Goal: Transaction & Acquisition: Complete application form

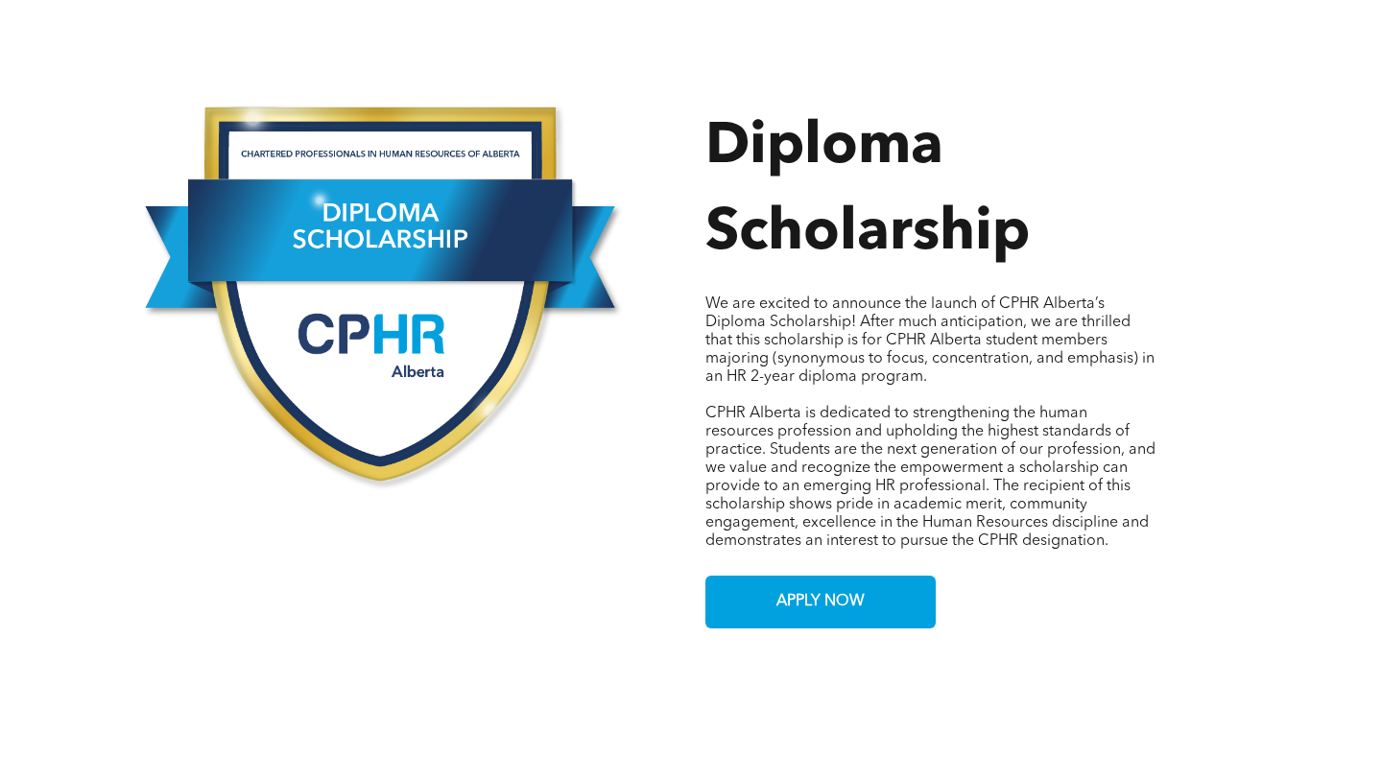
scroll to position [861, 0]
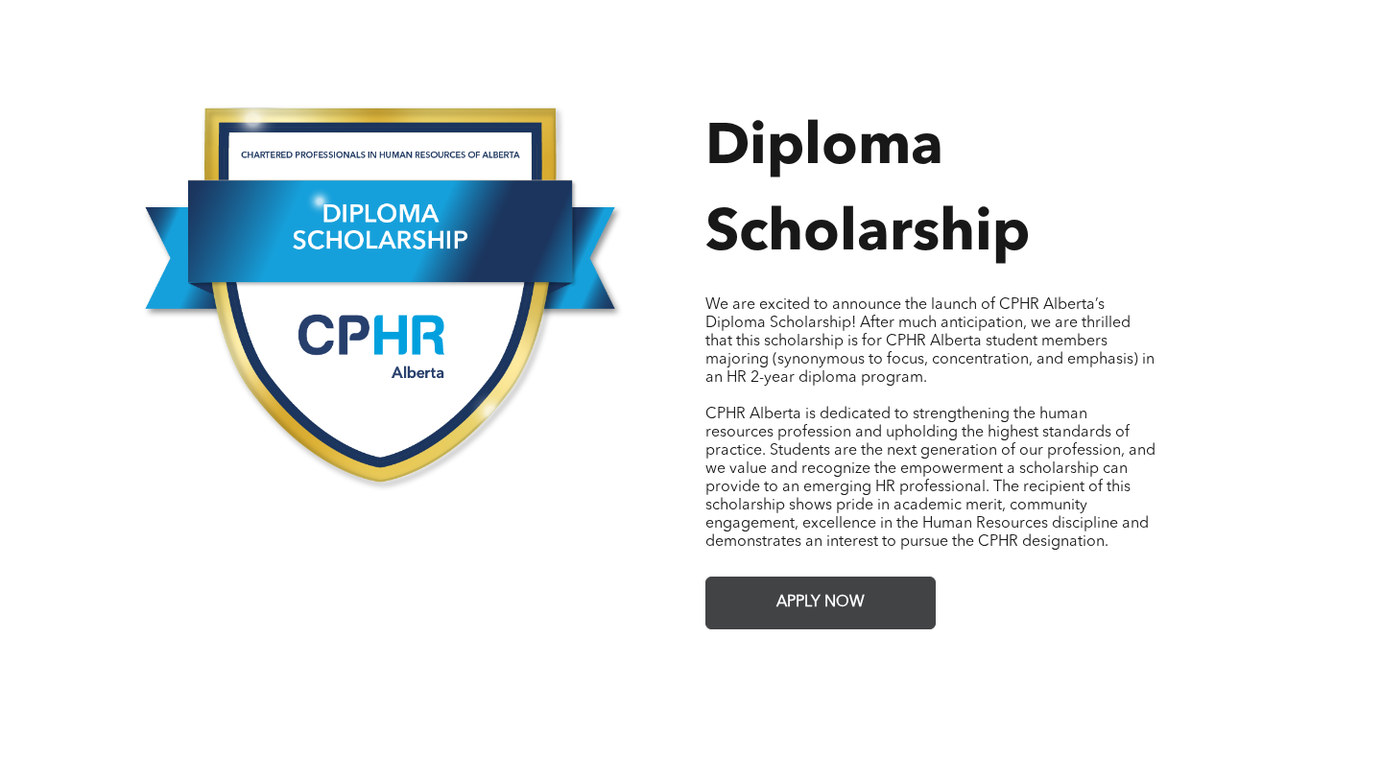
click at [849, 584] on span "APPLY NOW" at bounding box center [821, 602] width 102 height 37
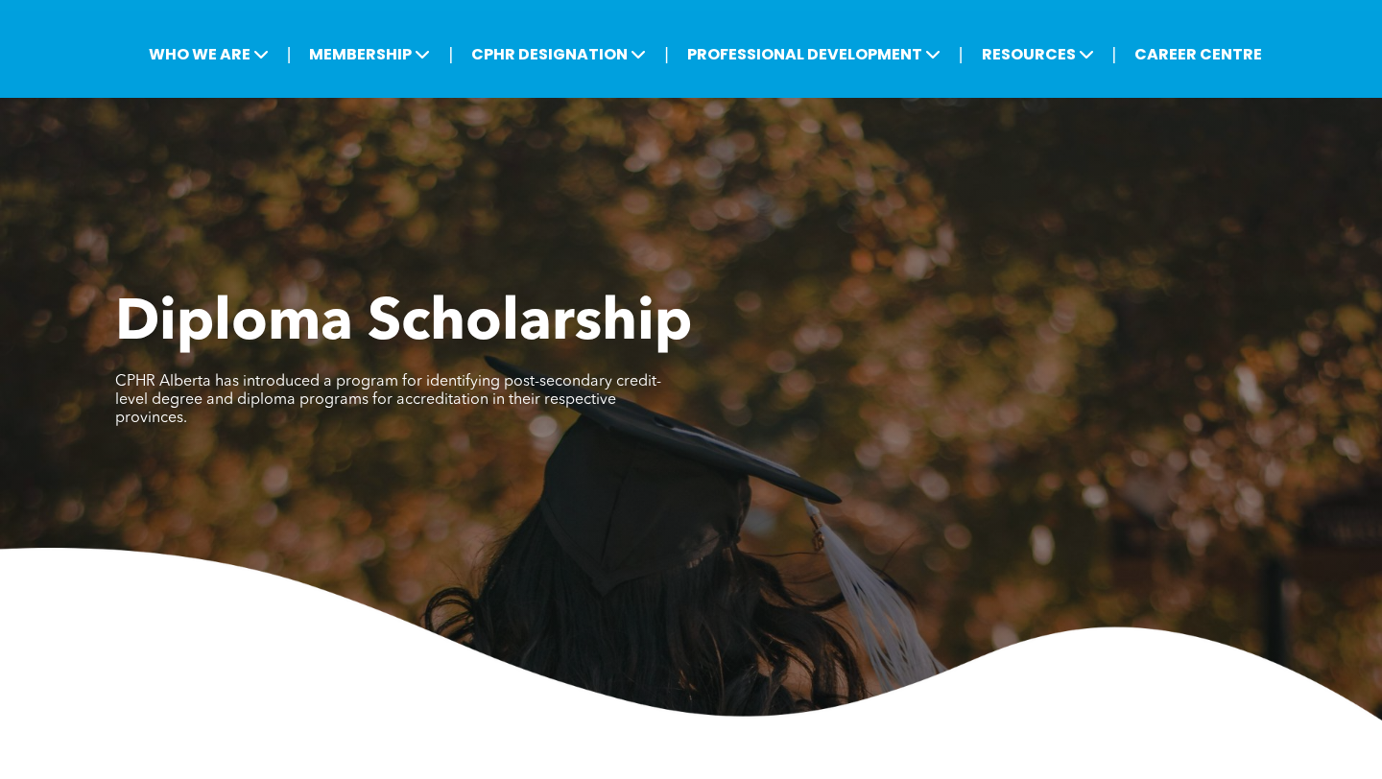
scroll to position [0, 0]
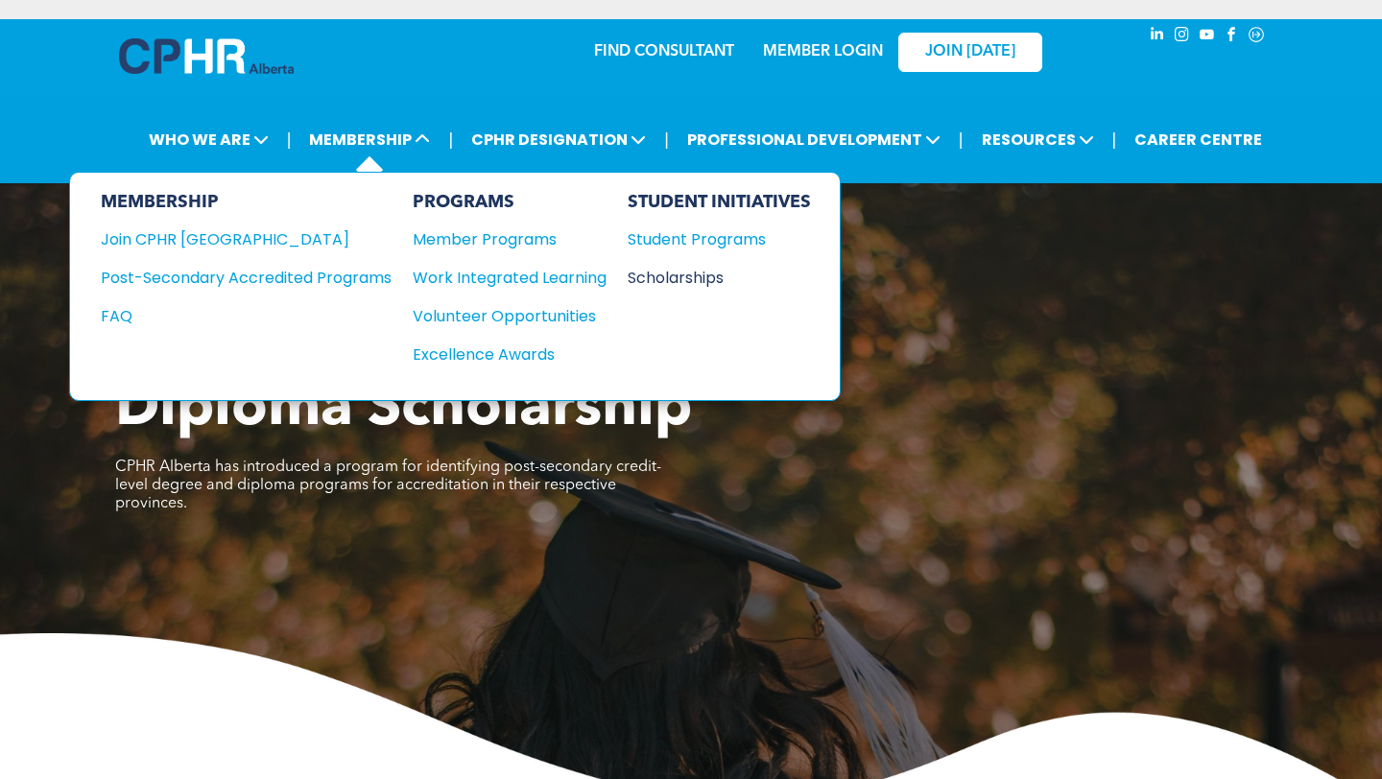
click at [673, 273] on div "Scholarships" at bounding box center [710, 278] width 165 height 24
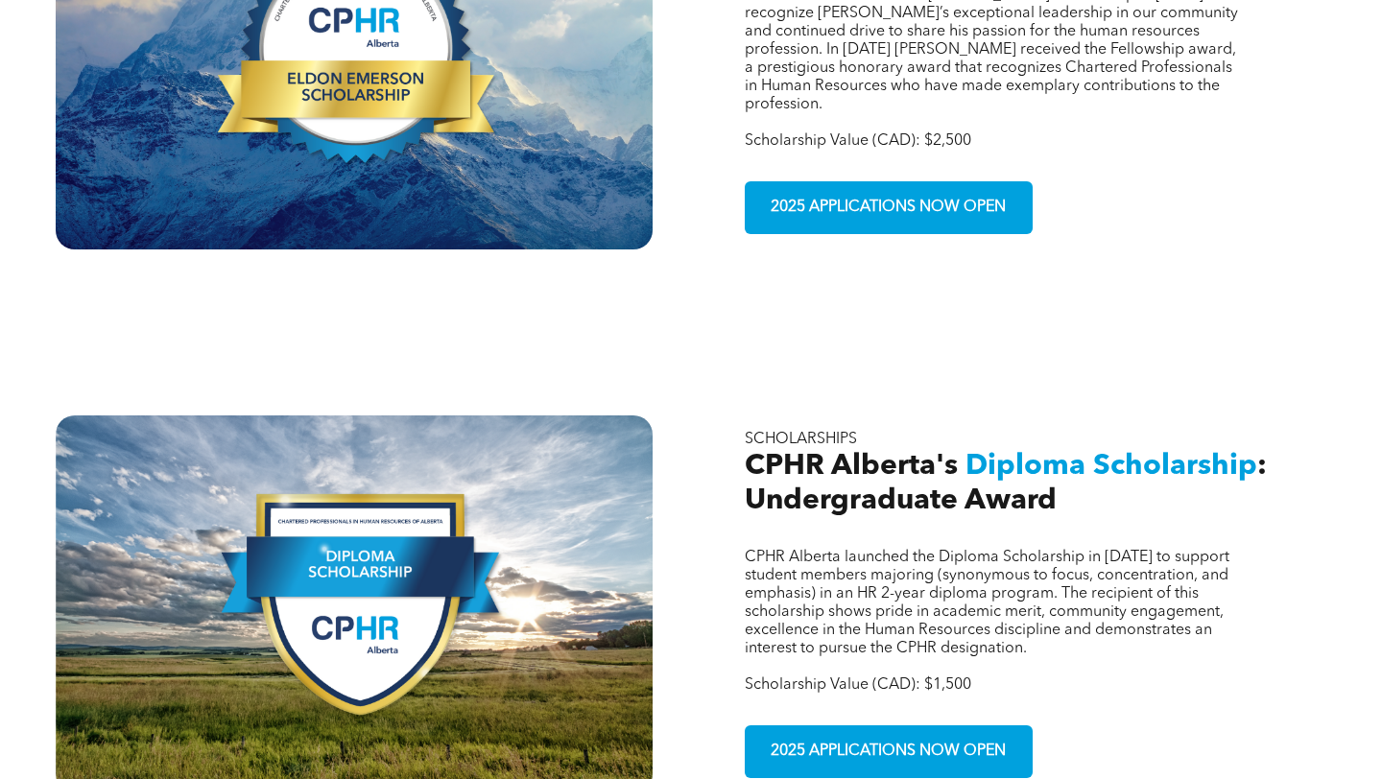
scroll to position [1060, 0]
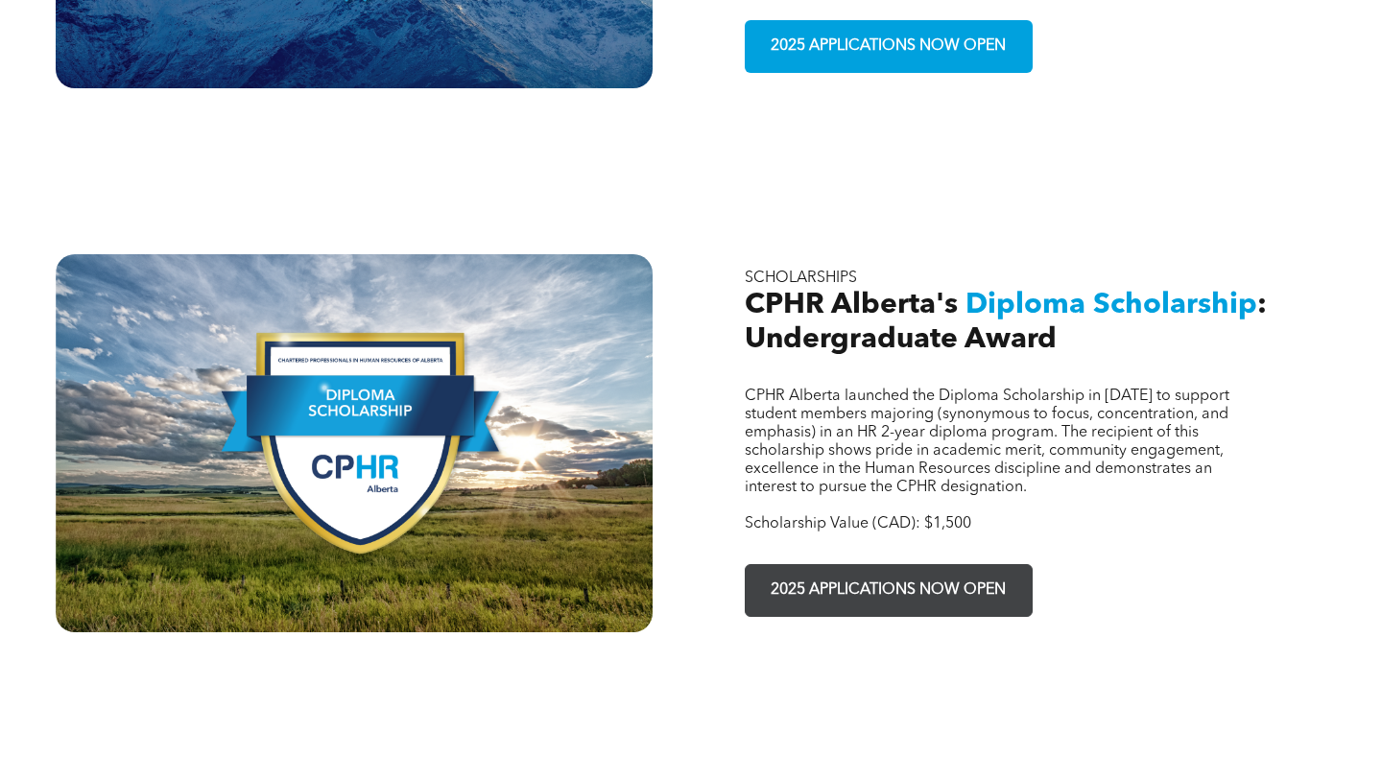
click at [786, 572] on span "2025 APPLICATIONS NOW OPEN" at bounding box center [888, 590] width 249 height 37
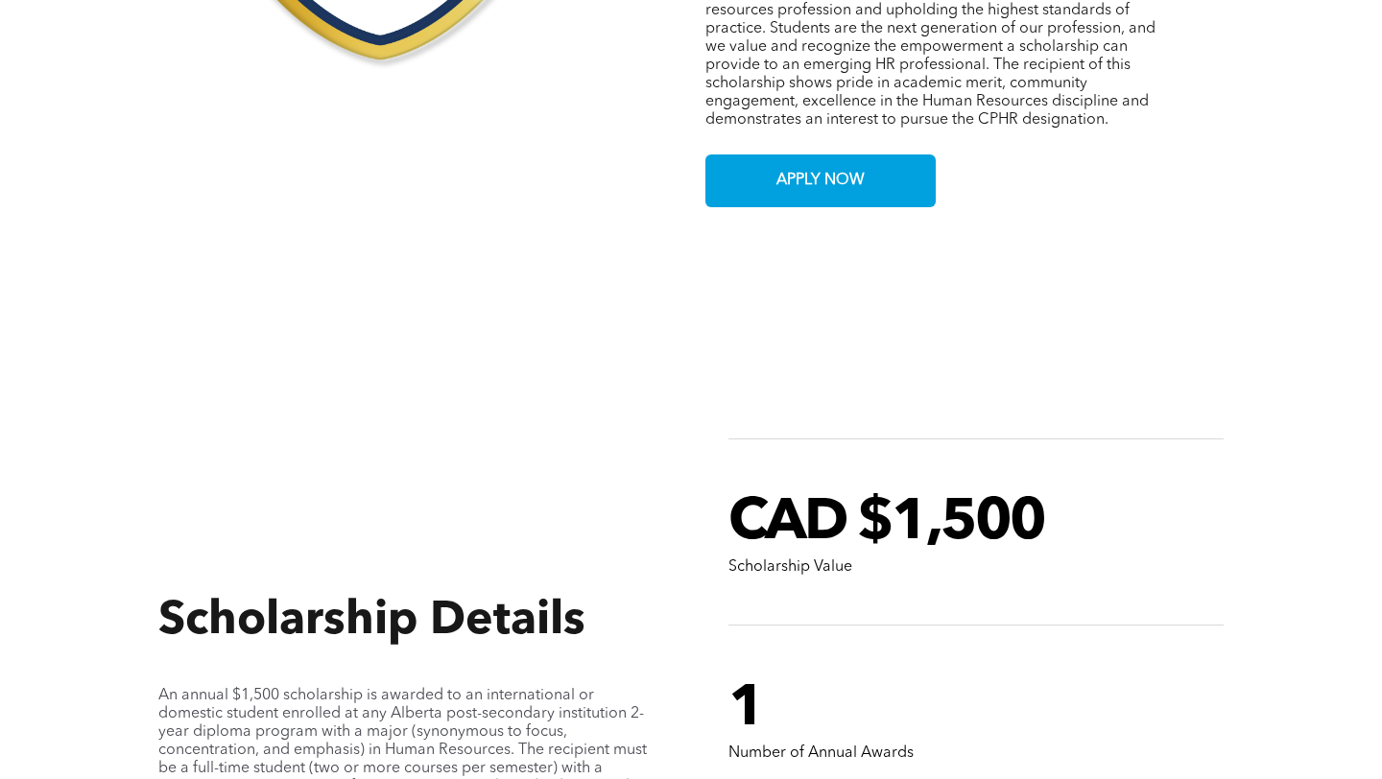
scroll to position [1335, 0]
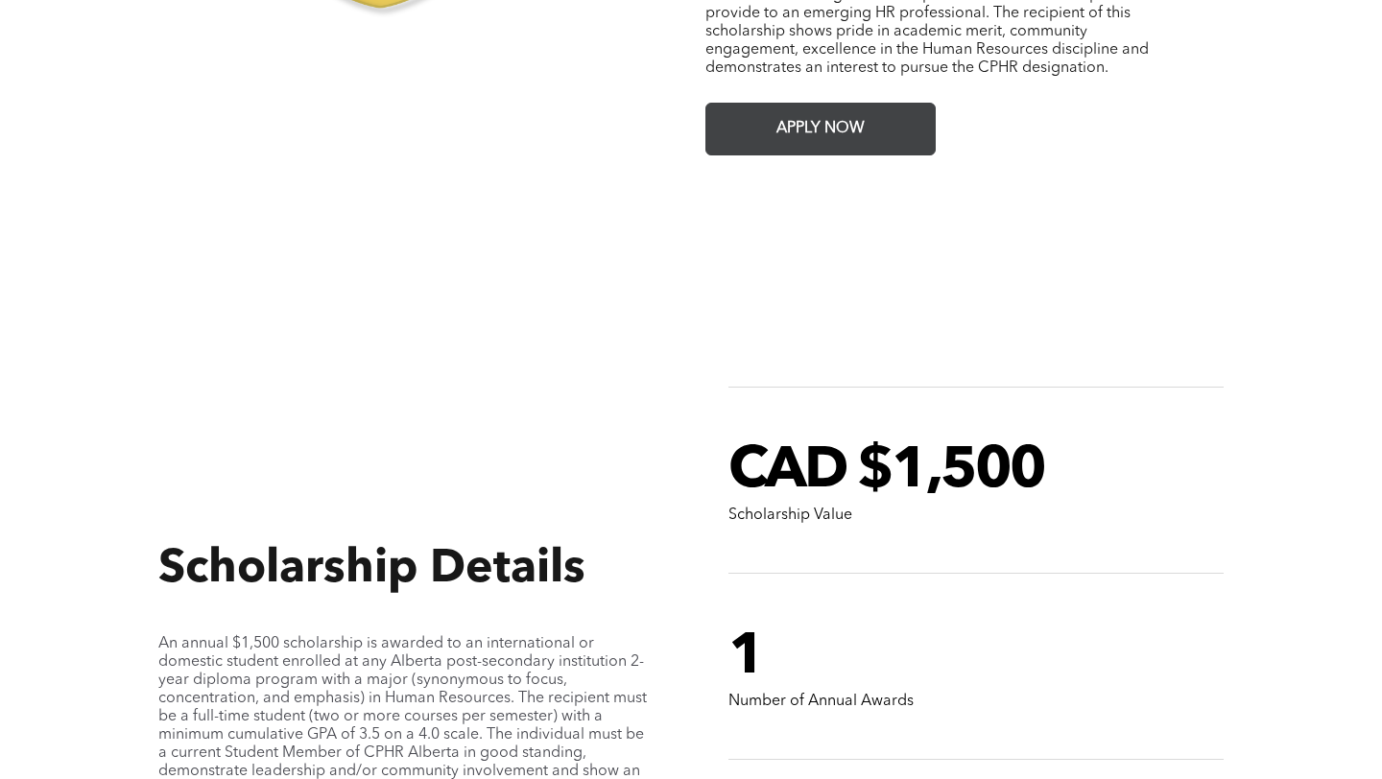
click at [767, 135] on link "APPLY NOW" at bounding box center [820, 129] width 230 height 53
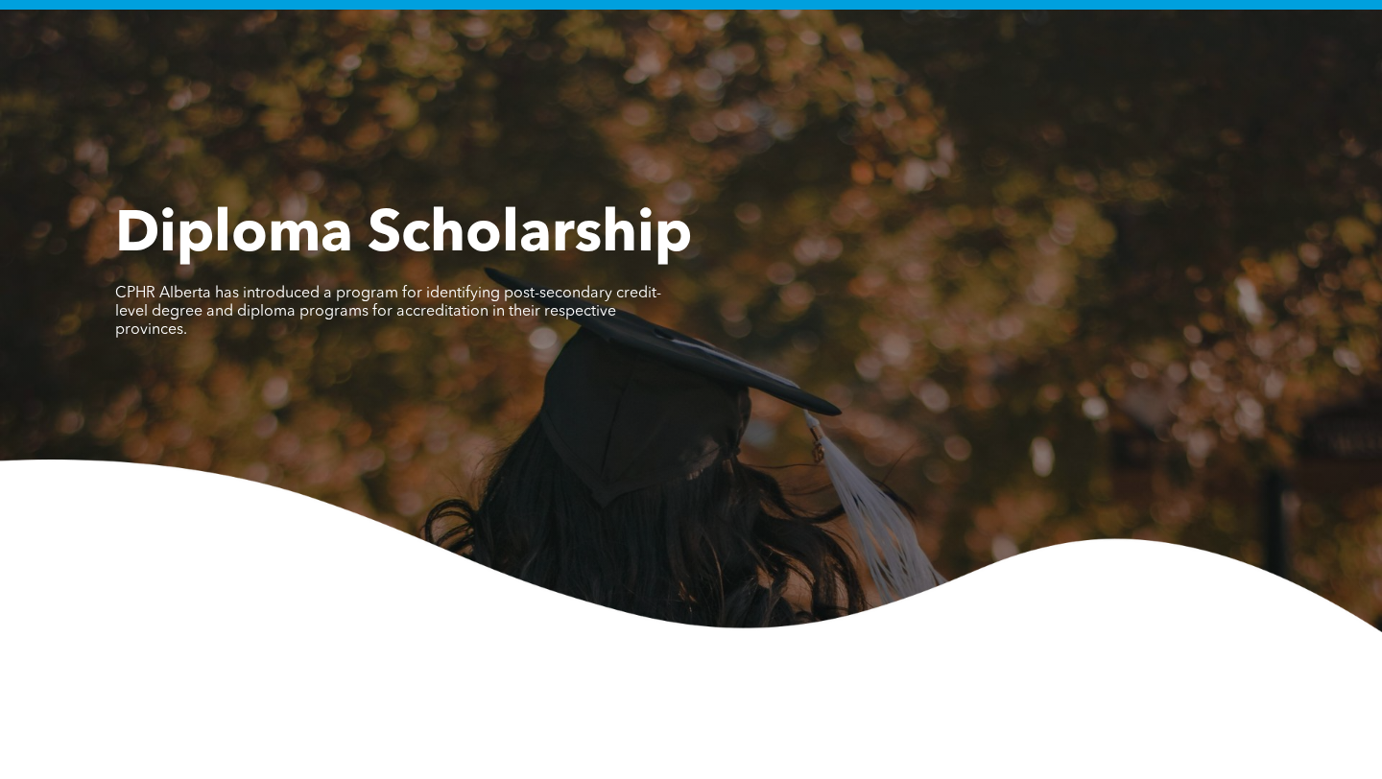
scroll to position [0, 0]
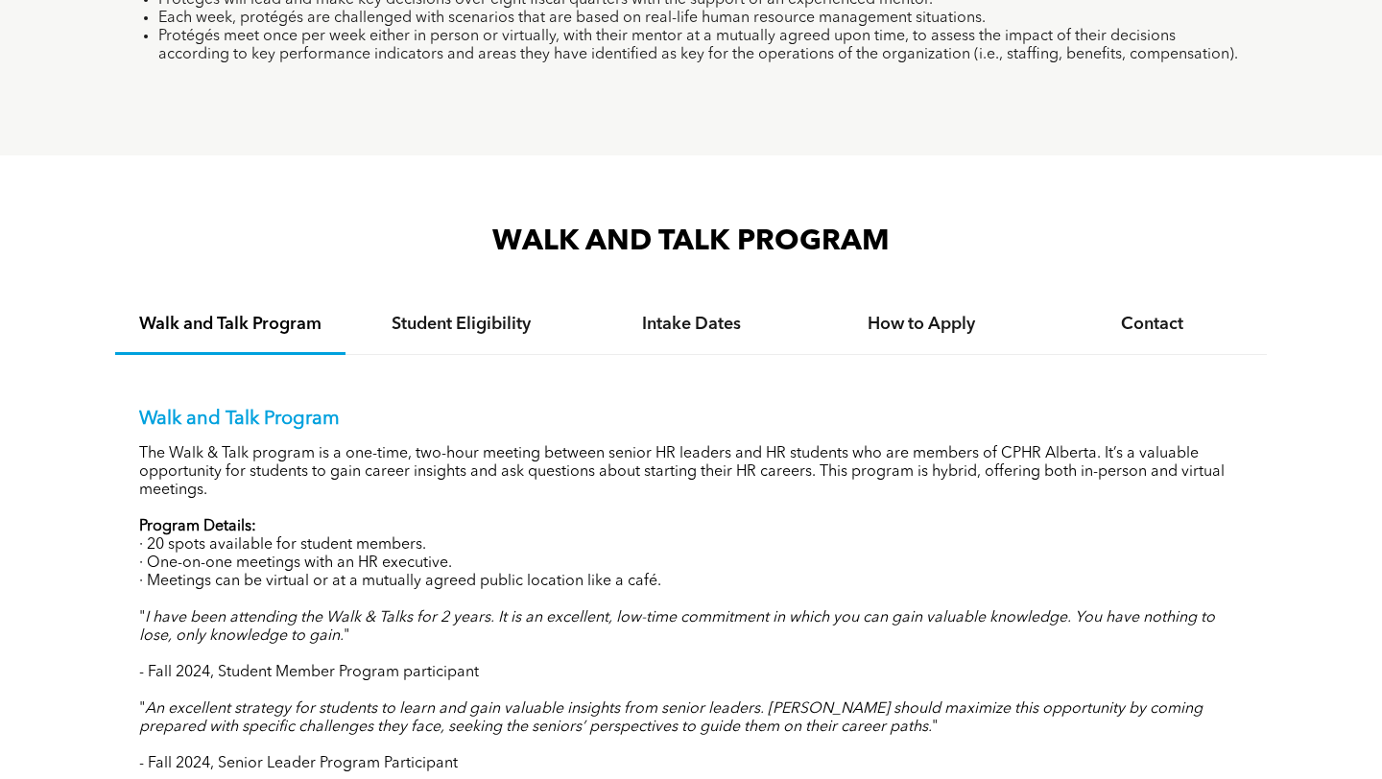
scroll to position [1654, 0]
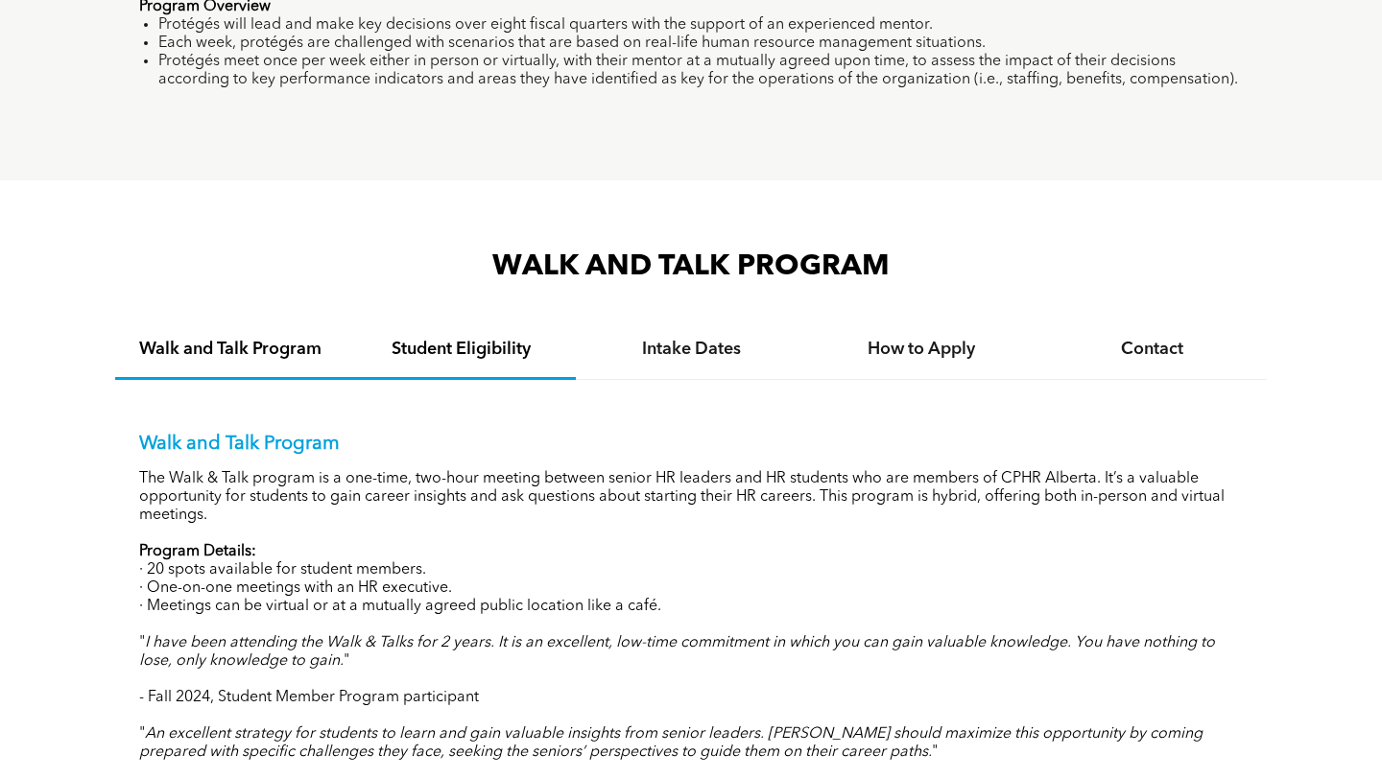
click at [453, 352] on h4 "Student Eligibility" at bounding box center [461, 349] width 196 height 21
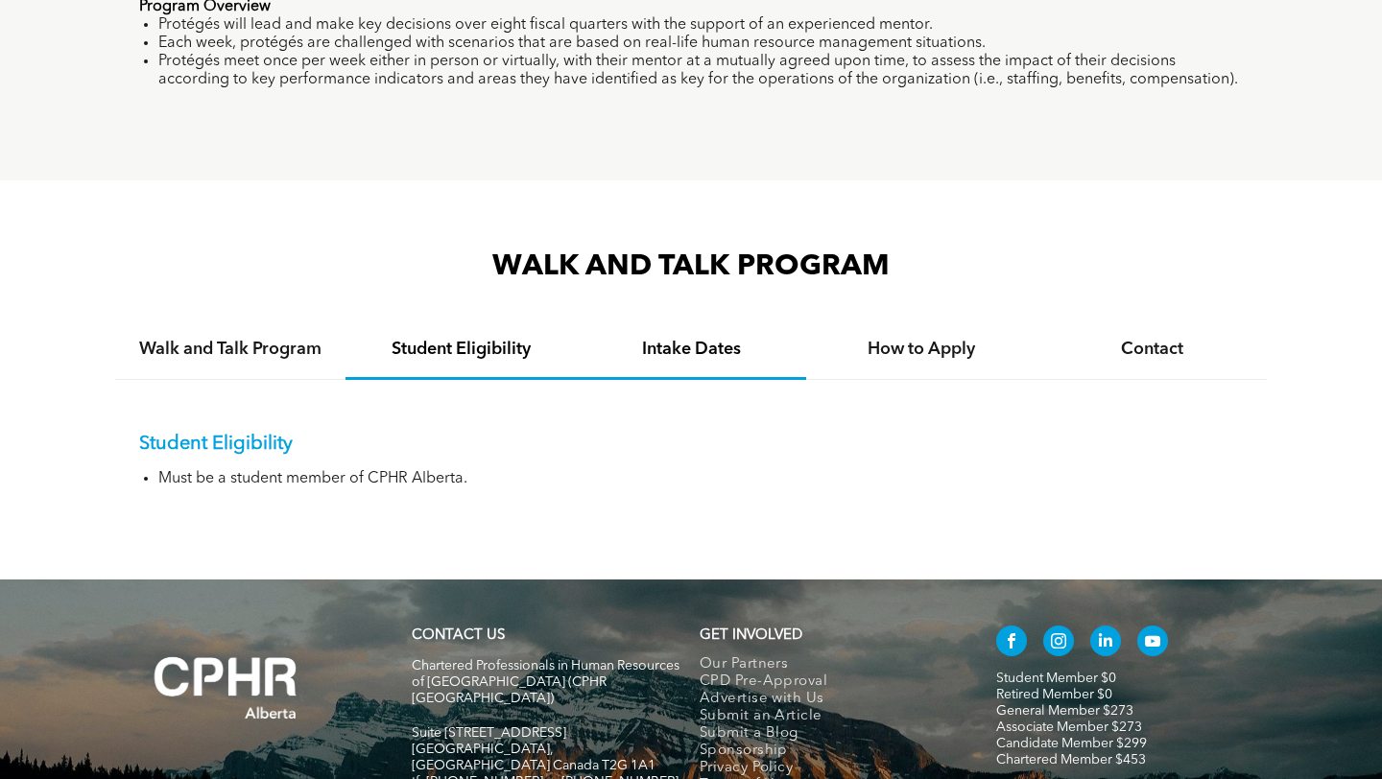
click at [730, 346] on h4 "Intake Dates" at bounding box center [691, 349] width 196 height 21
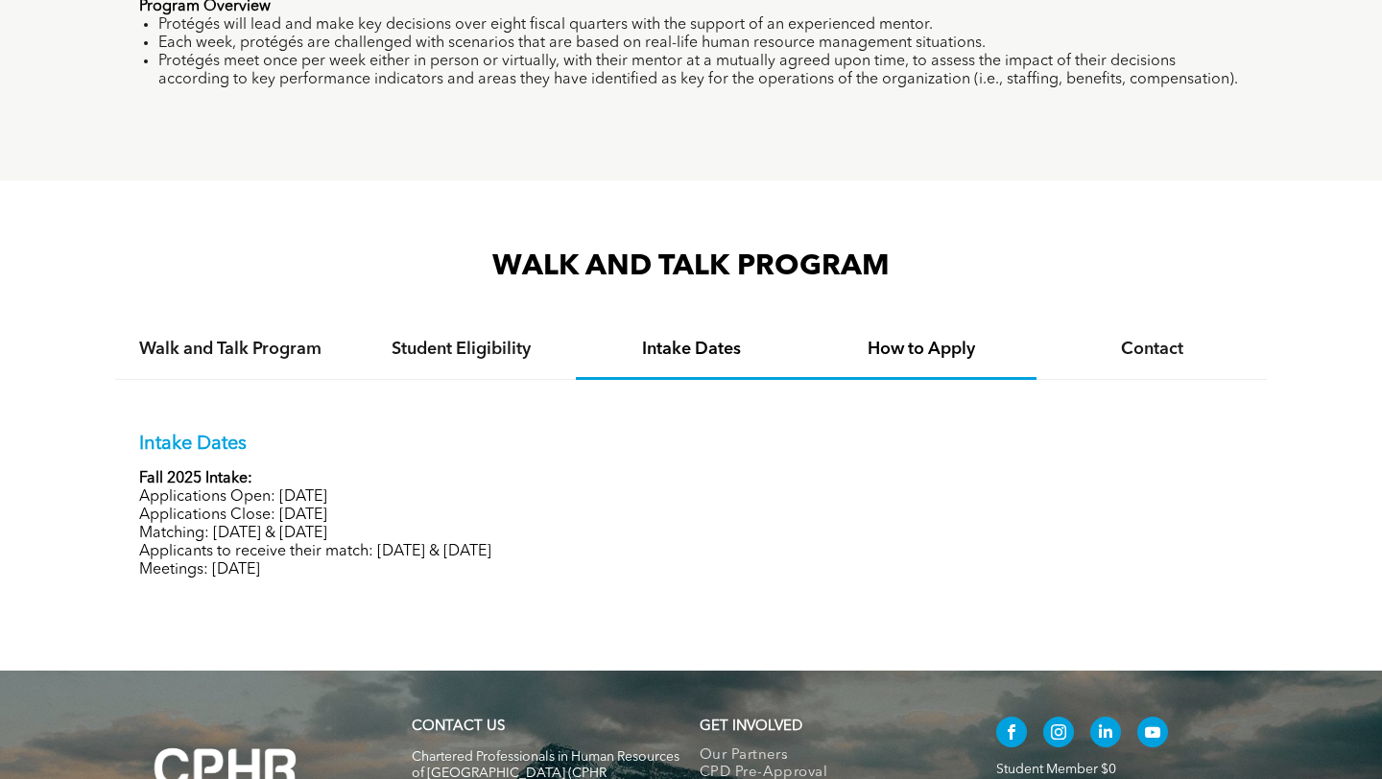
click at [922, 347] on h4 "How to Apply" at bounding box center [921, 349] width 196 height 21
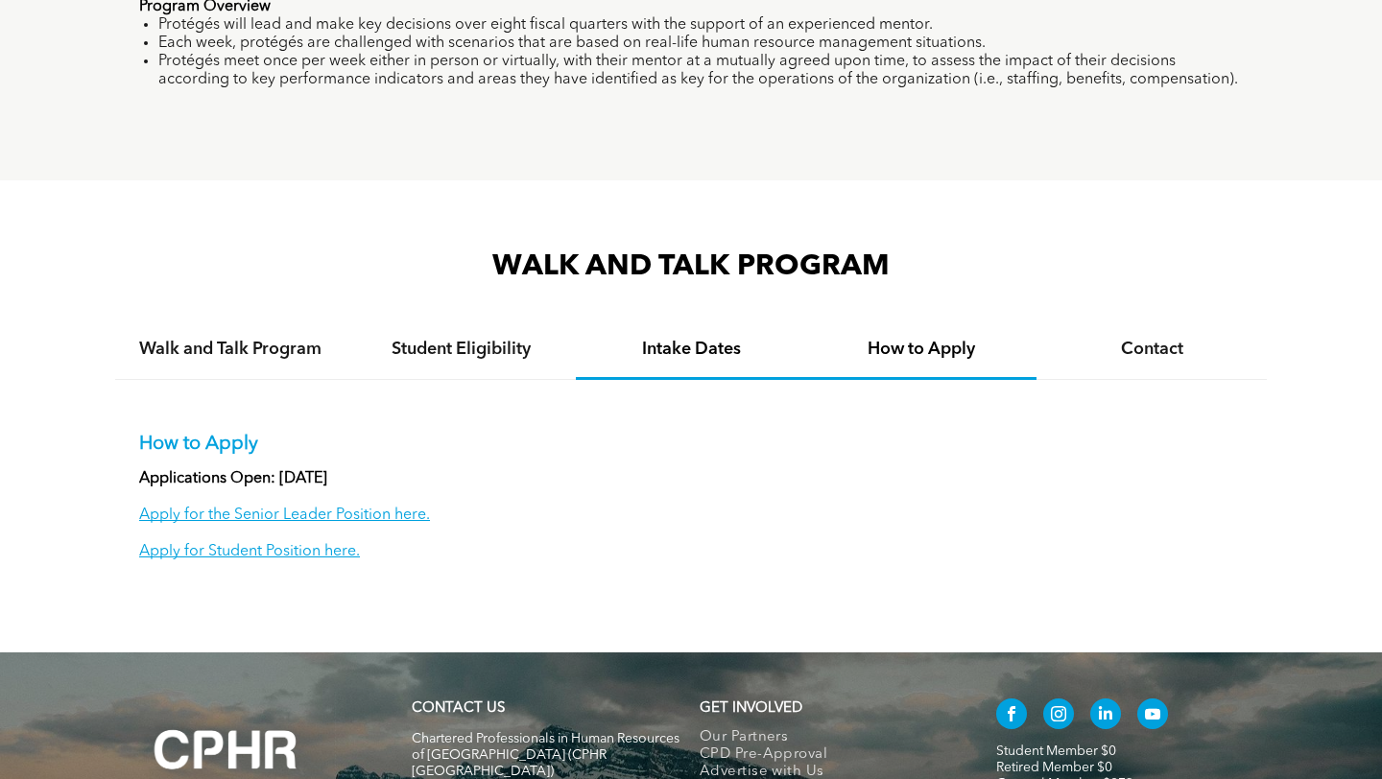
click at [741, 345] on h4 "Intake Dates" at bounding box center [691, 349] width 196 height 21
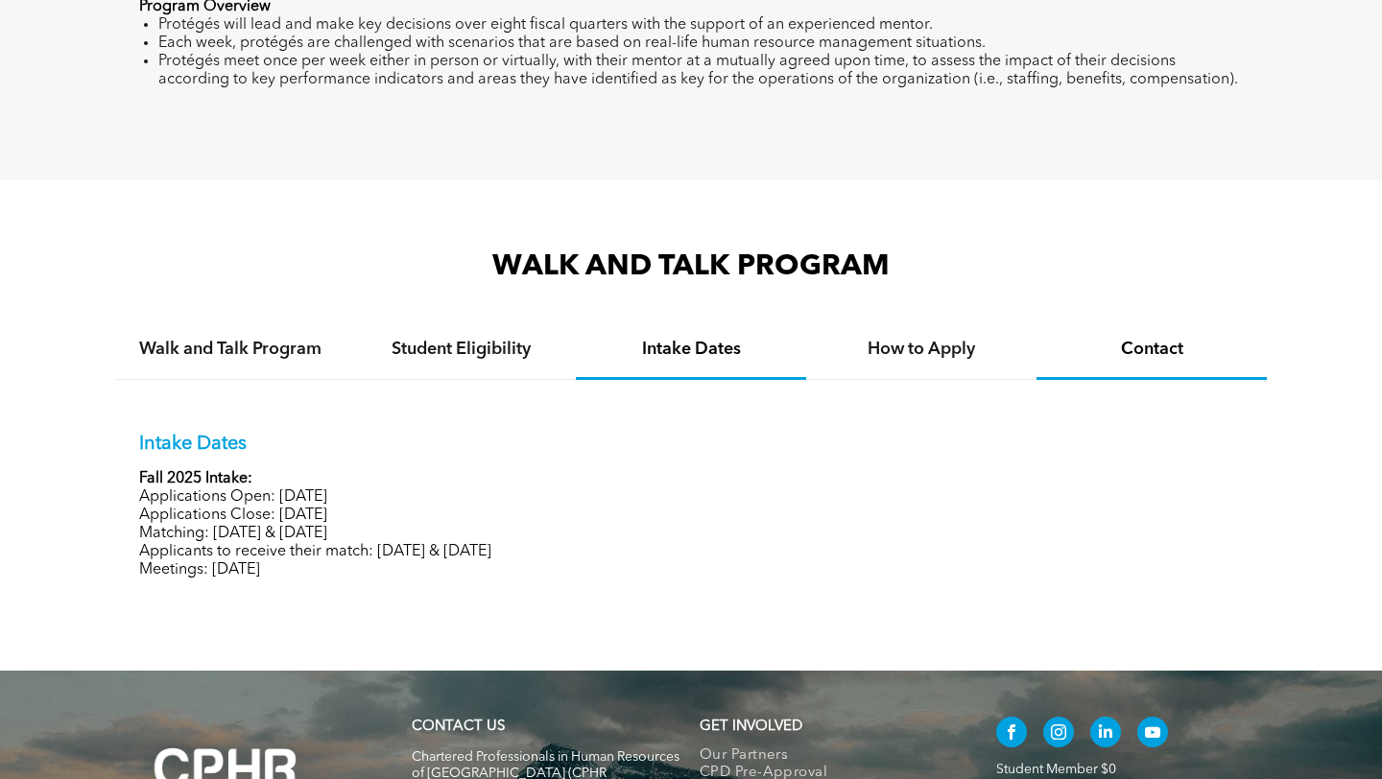
click at [1215, 341] on h4 "Contact" at bounding box center [1152, 349] width 196 height 21
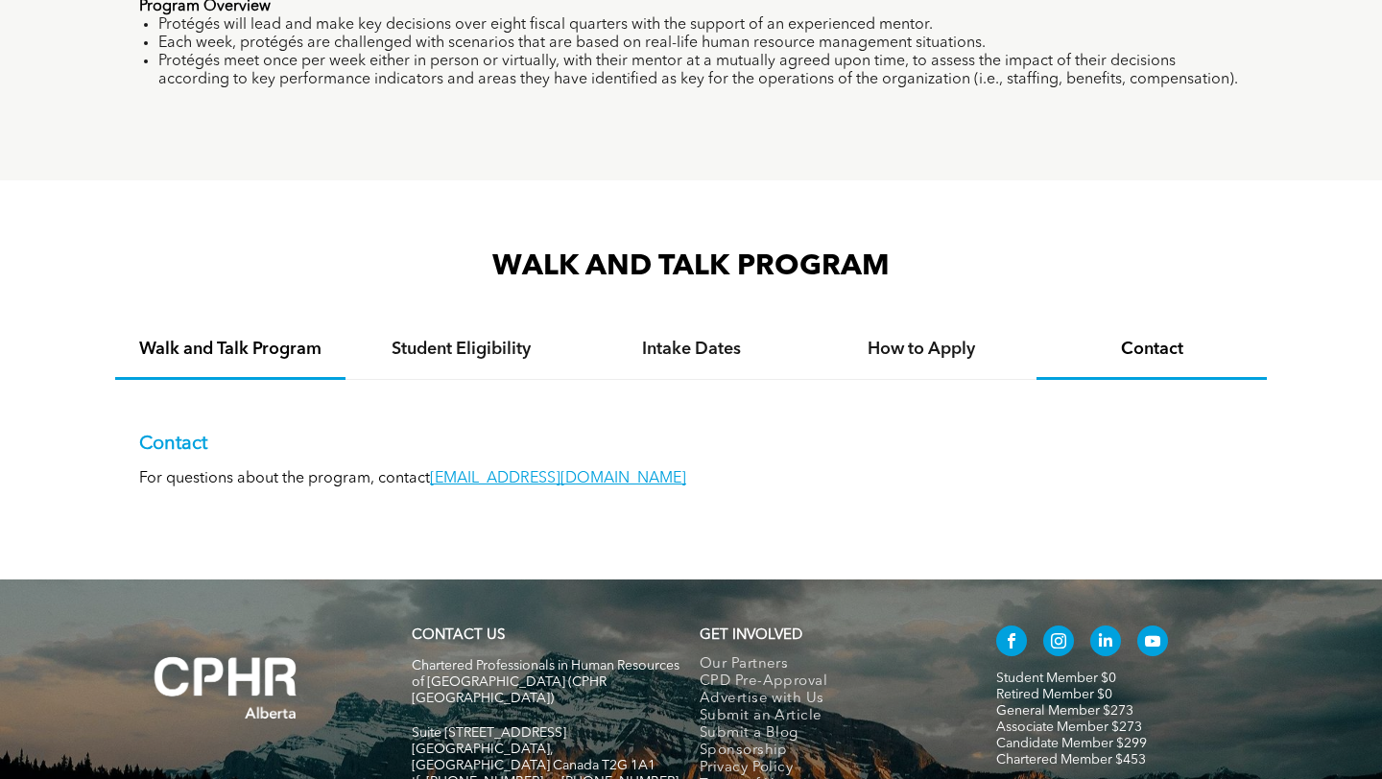
click at [176, 321] on div "Walk and Talk Program" at bounding box center [230, 350] width 230 height 59
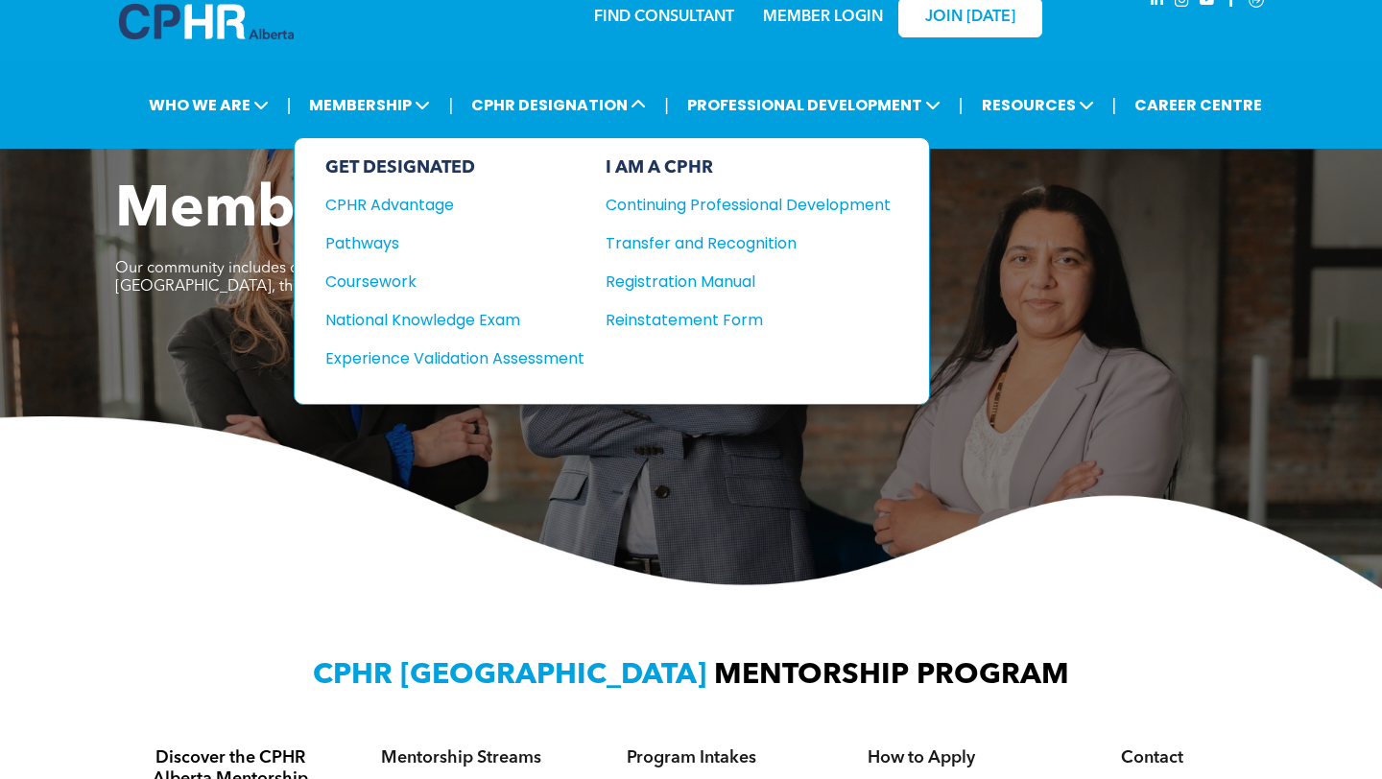
scroll to position [11, 0]
